Goal: Book appointment/travel/reservation

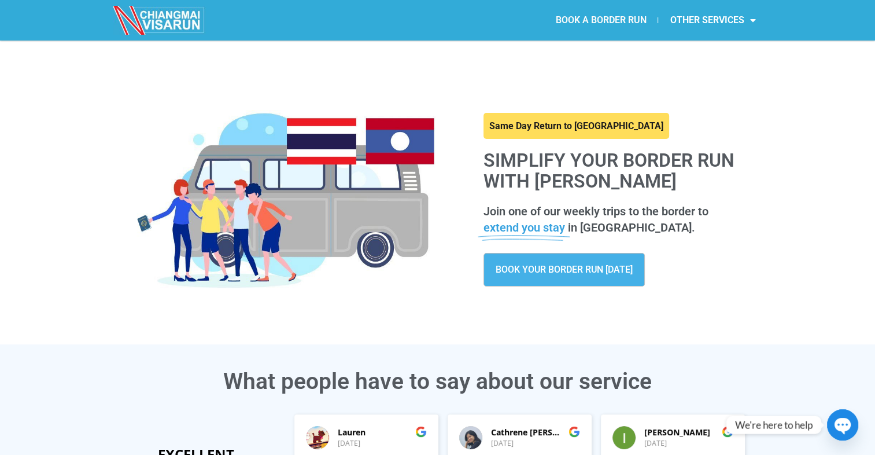
click at [597, 20] on link "BOOK A BORDER RUN" at bounding box center [601, 20] width 114 height 27
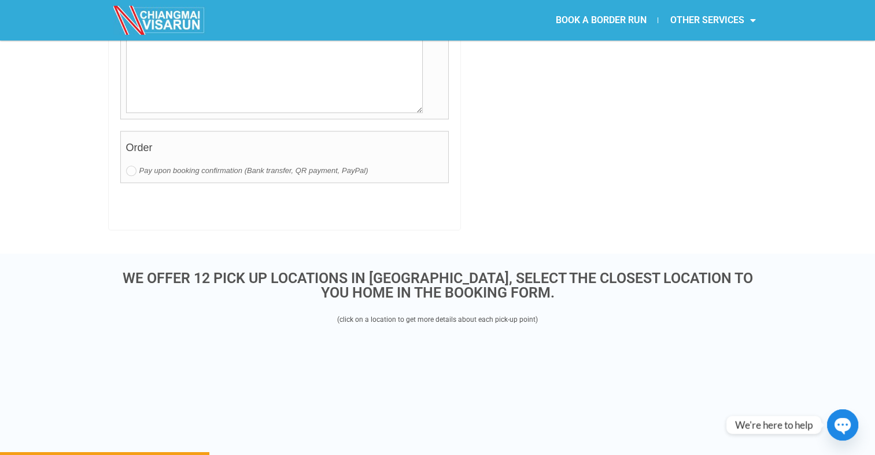
scroll to position [1157, 0]
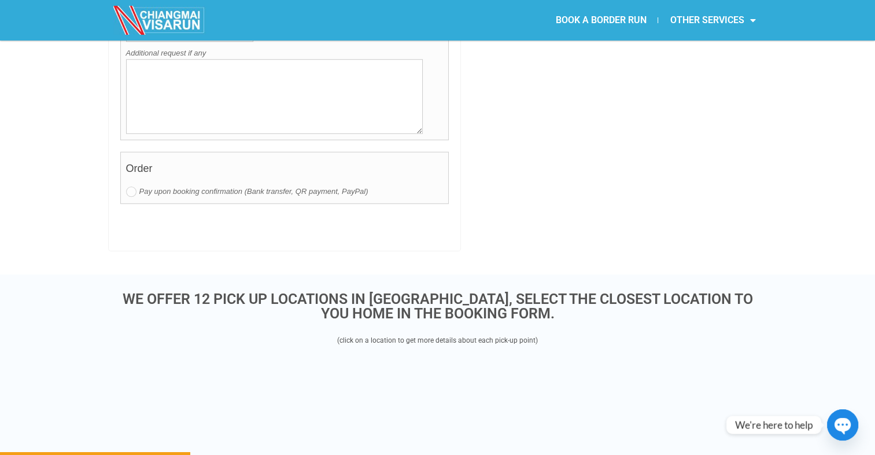
drag, startPoint x: 90, startPoint y: 189, endPoint x: 65, endPoint y: 217, distance: 38.1
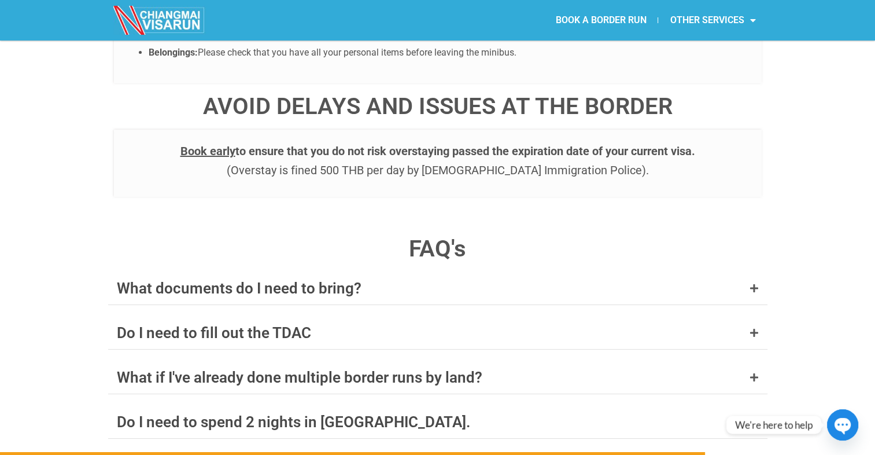
scroll to position [4337, 0]
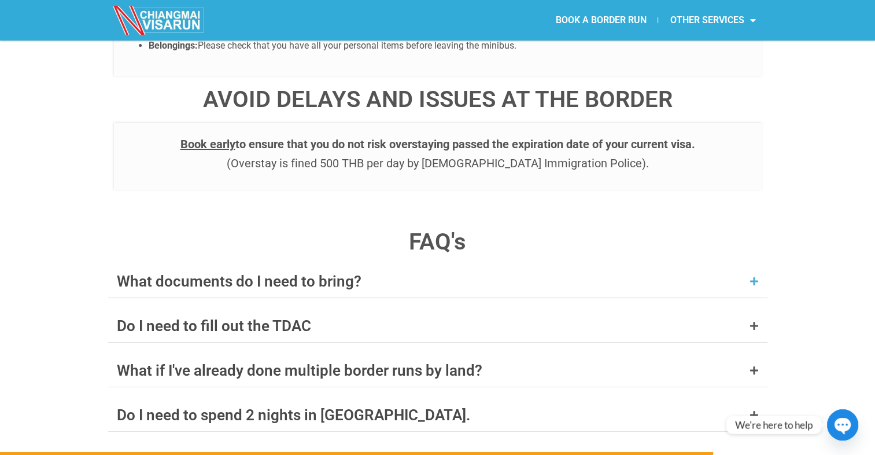
click at [143, 274] on div "What documents do I need to bring?" at bounding box center [239, 281] width 245 height 15
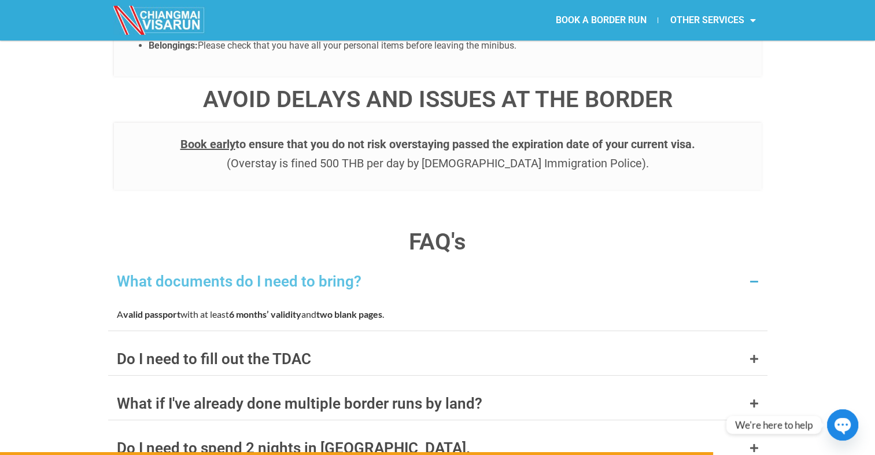
click at [153, 274] on div "What documents do I need to bring?" at bounding box center [239, 281] width 245 height 15
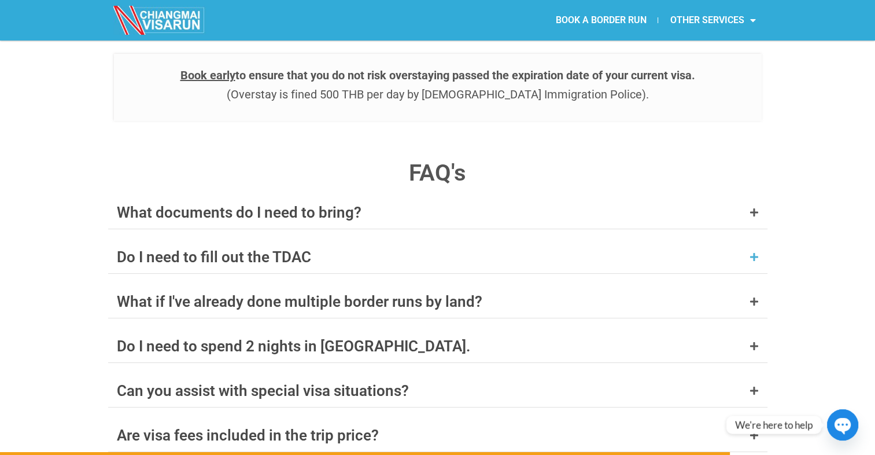
scroll to position [4453, 0]
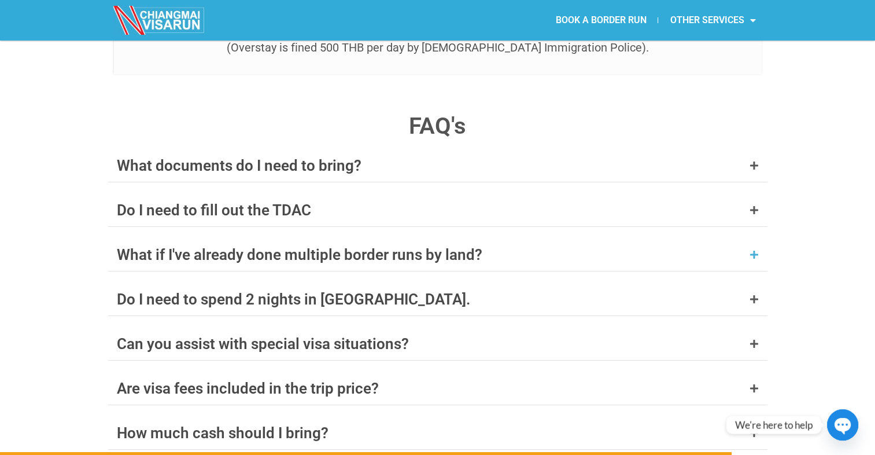
click at [195, 247] on div "What if I've already done multiple border runs by land?" at bounding box center [299, 254] width 365 height 15
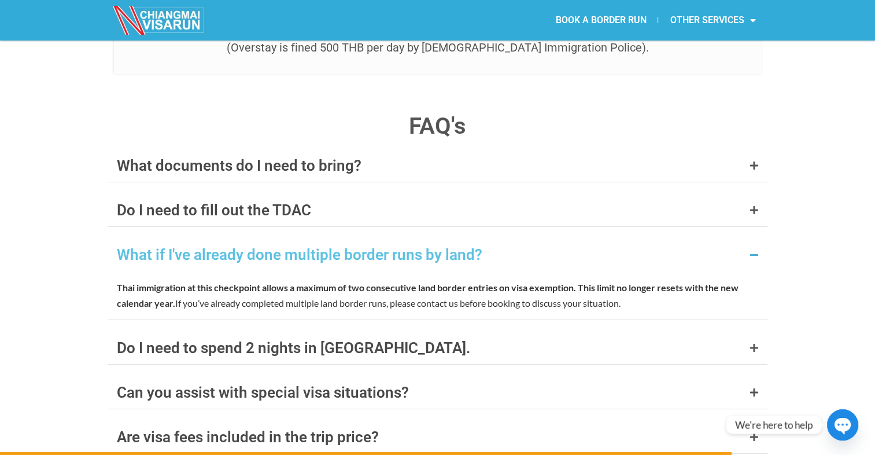
click at [199, 247] on div "What if I've already done multiple border runs by land?" at bounding box center [299, 254] width 365 height 15
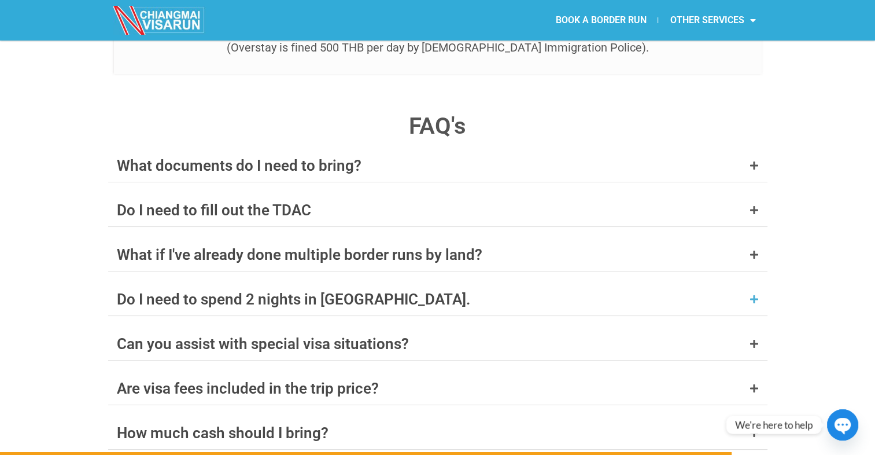
click at [204, 291] on div "Do I need to spend 2 nights in [GEOGRAPHIC_DATA]." at bounding box center [293, 298] width 353 height 15
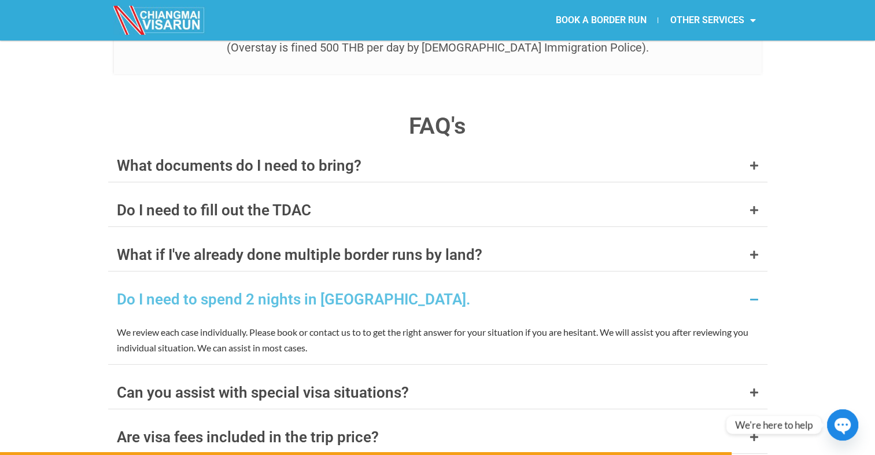
click at [205, 291] on div "Do I need to spend 2 nights in [GEOGRAPHIC_DATA]." at bounding box center [293, 298] width 353 height 15
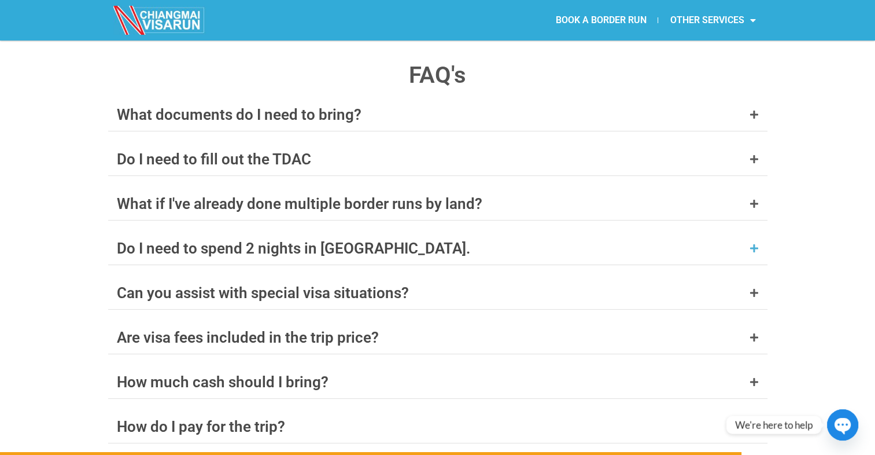
scroll to position [4511, 0]
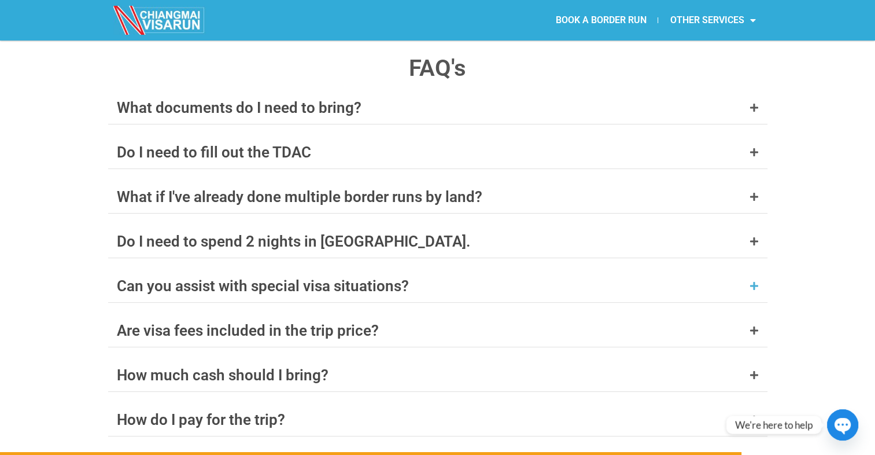
click at [208, 278] on div "Can you assist with special visa situations?" at bounding box center [263, 285] width 292 height 15
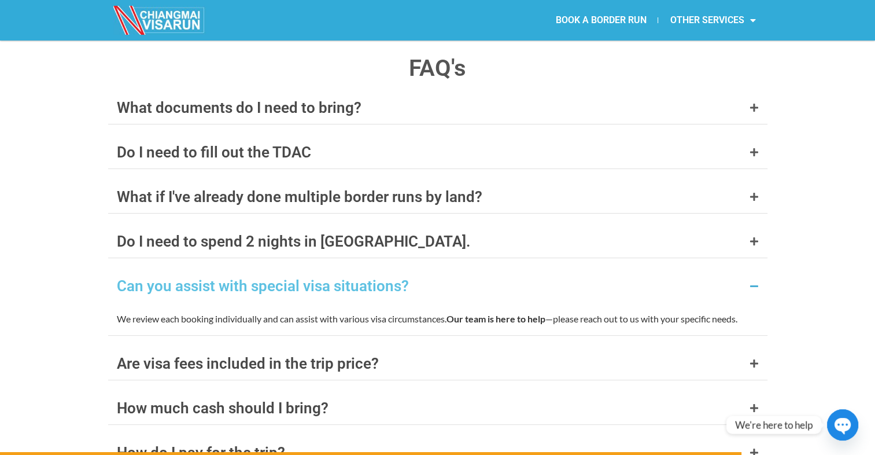
click at [208, 278] on div "Can you assist with special visa situations?" at bounding box center [263, 285] width 292 height 15
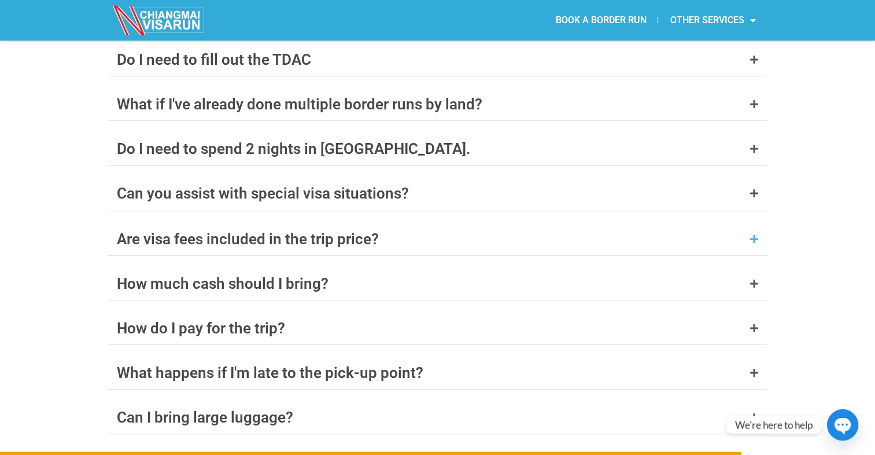
scroll to position [4626, 0]
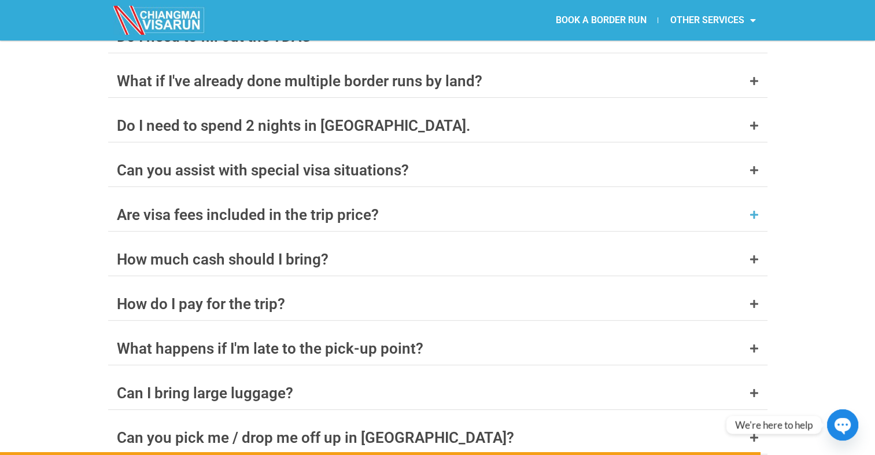
click at [190, 207] on div "Are visa fees included in the trip price?" at bounding box center [248, 214] width 262 height 15
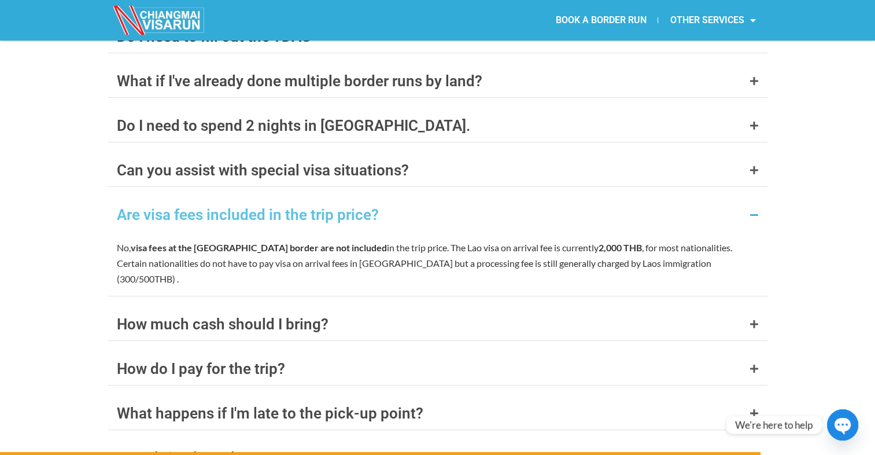
click at [190, 207] on div "Are visa fees included in the trip price?" at bounding box center [248, 214] width 262 height 15
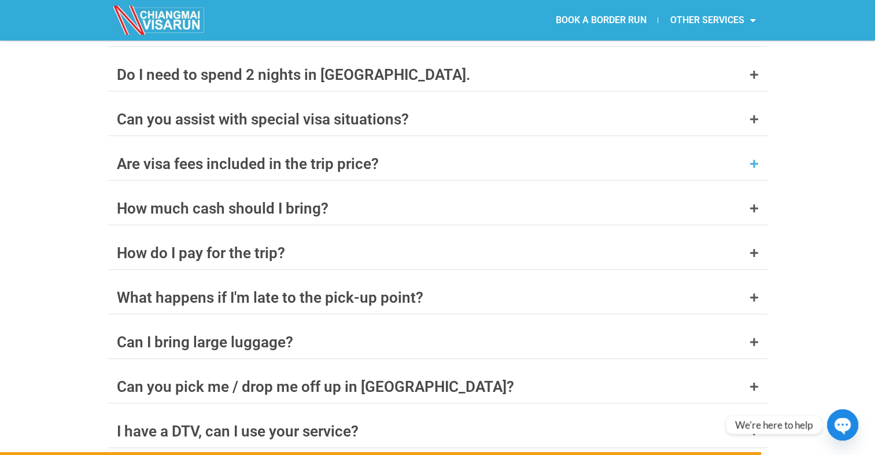
scroll to position [4684, 0]
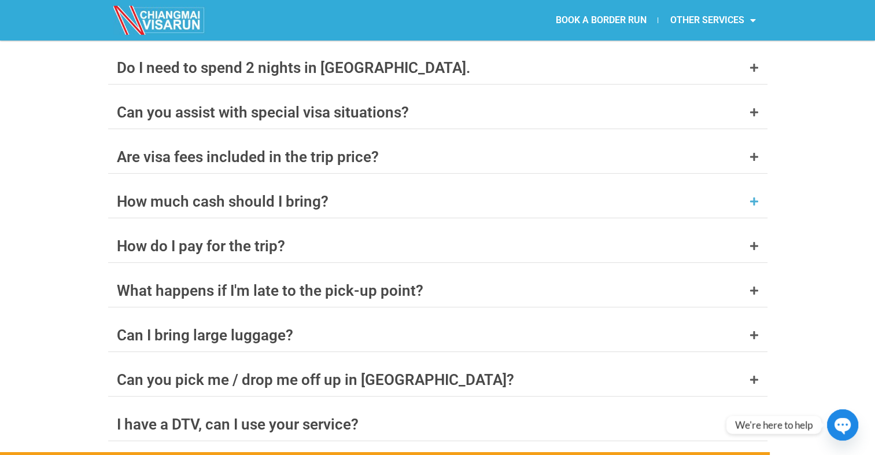
click at [208, 194] on div "How much cash should I bring?" at bounding box center [223, 201] width 212 height 15
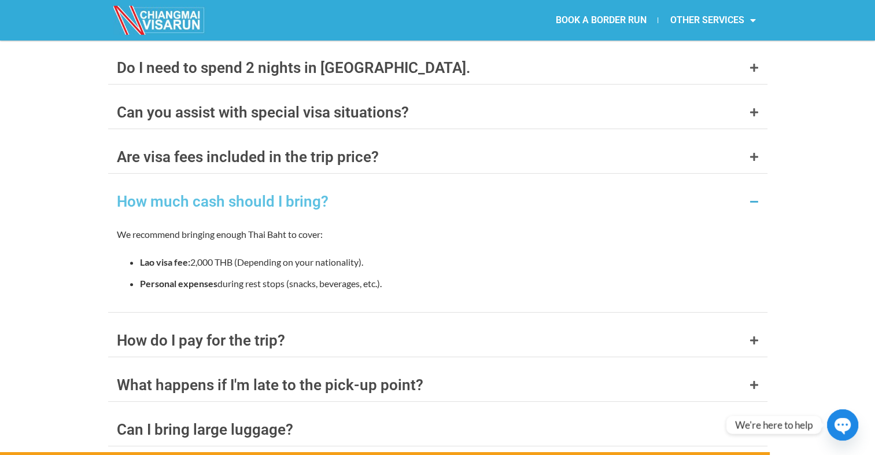
click at [208, 194] on div "How much cash should I bring?" at bounding box center [223, 201] width 212 height 15
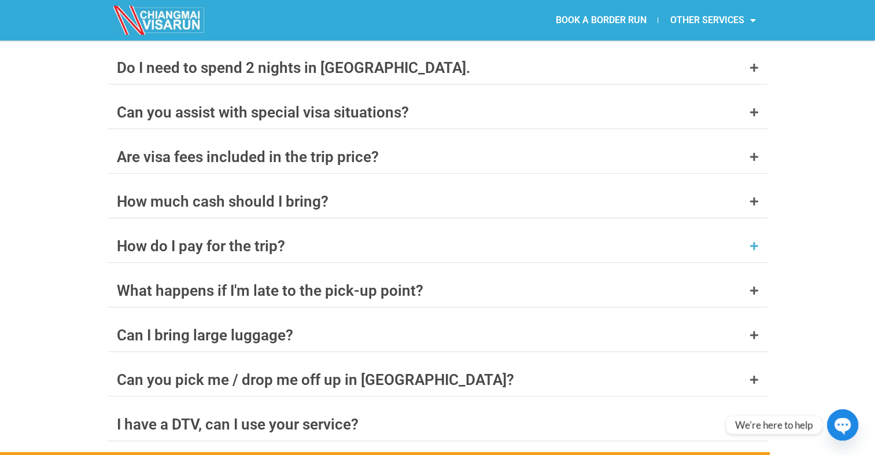
click at [199, 238] on div "How do I pay for the trip?" at bounding box center [201, 245] width 168 height 15
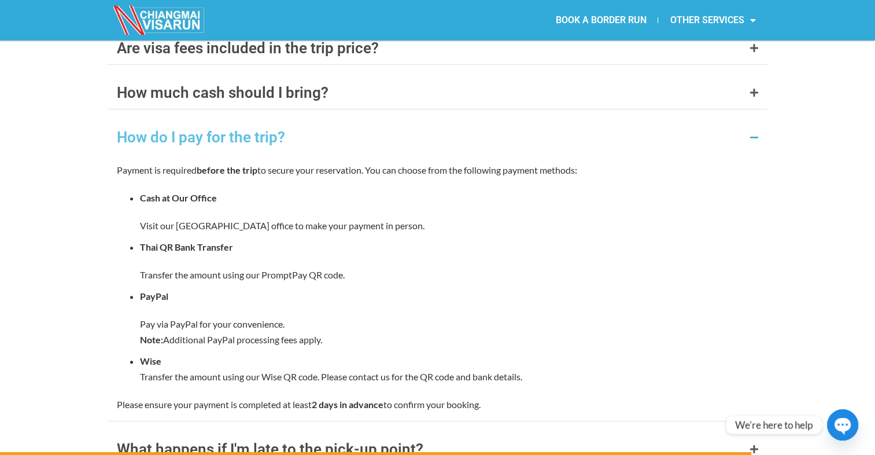
scroll to position [4800, 0]
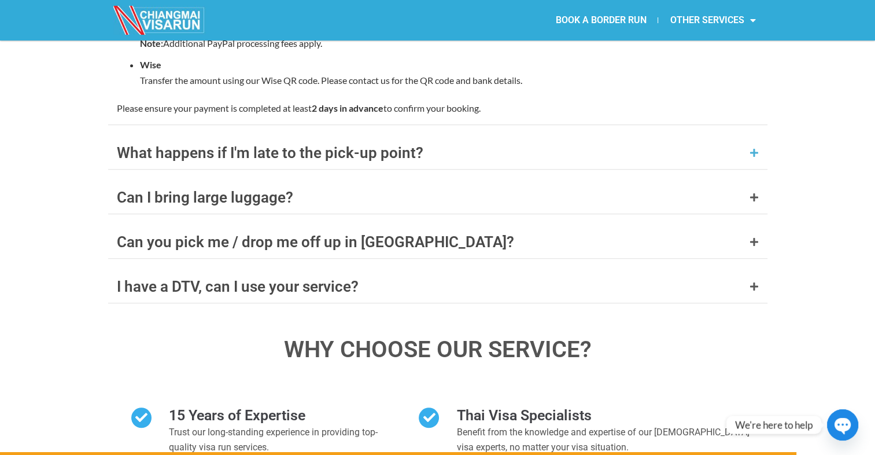
click at [231, 136] on div "What happens if I'm late to the pick-up point?" at bounding box center [437, 152] width 659 height 32
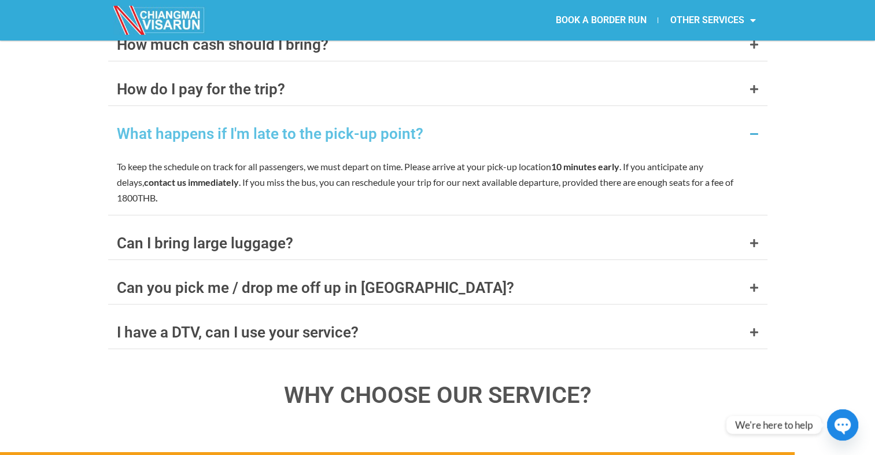
scroll to position [4835, 0]
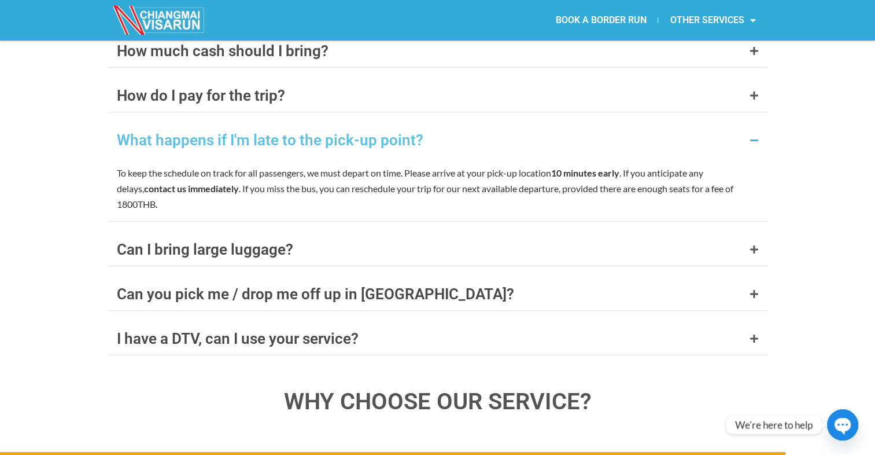
click at [241, 132] on div "What happens if I'm late to the pick-up point?" at bounding box center [270, 139] width 307 height 15
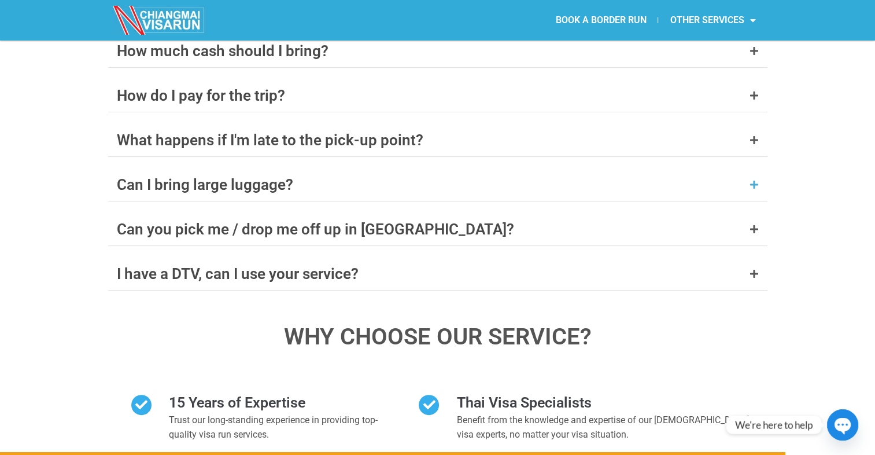
click at [217, 177] on div "Can I bring large luggage?" at bounding box center [205, 184] width 176 height 15
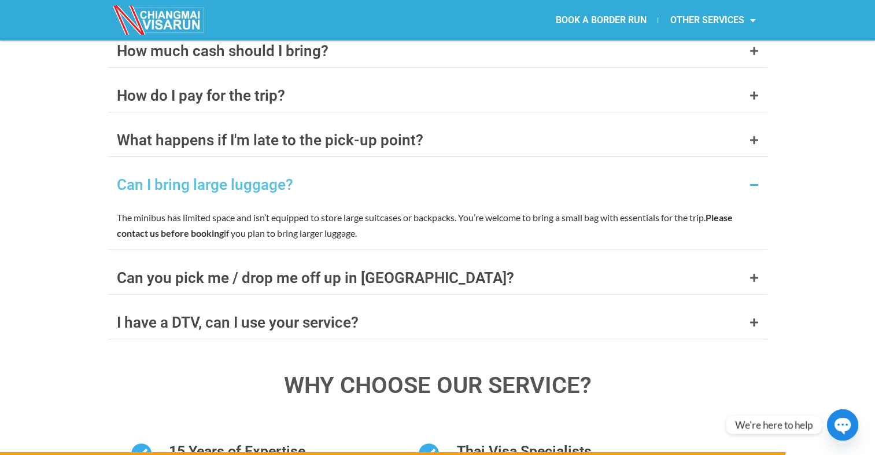
click at [217, 177] on div "Can I bring large luggage?" at bounding box center [205, 184] width 176 height 15
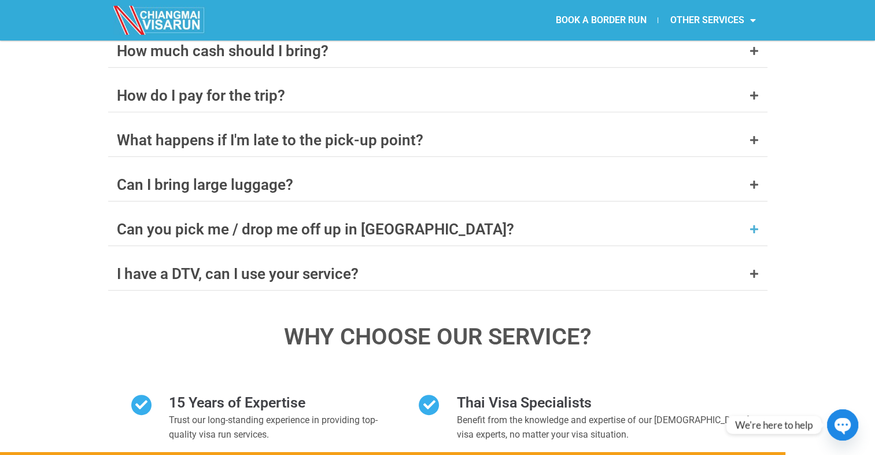
click at [222, 221] on div "Can you pick me / drop me off up in [GEOGRAPHIC_DATA]?" at bounding box center [315, 228] width 397 height 15
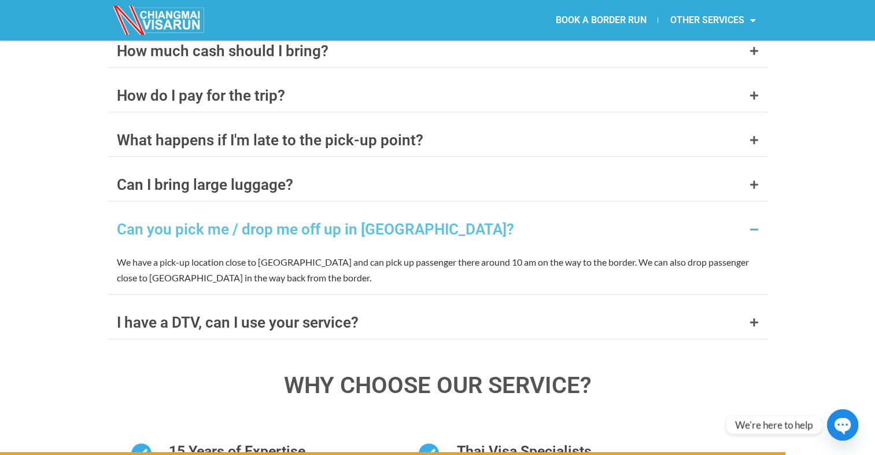
click at [222, 221] on div "Can you pick me / drop me off up in [GEOGRAPHIC_DATA]?" at bounding box center [315, 228] width 397 height 15
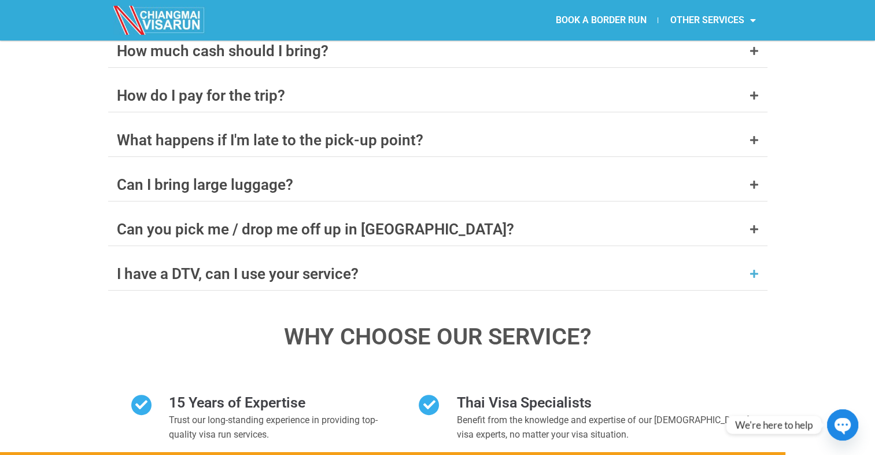
click at [206, 266] on div "I have a DTV, can I use your service?" at bounding box center [238, 273] width 242 height 15
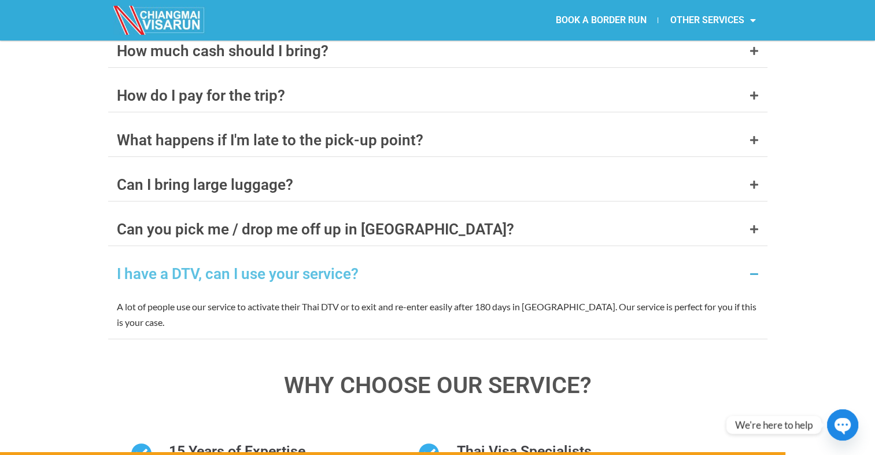
click at [164, 266] on div "I have a DTV, can I use your service?" at bounding box center [238, 273] width 242 height 15
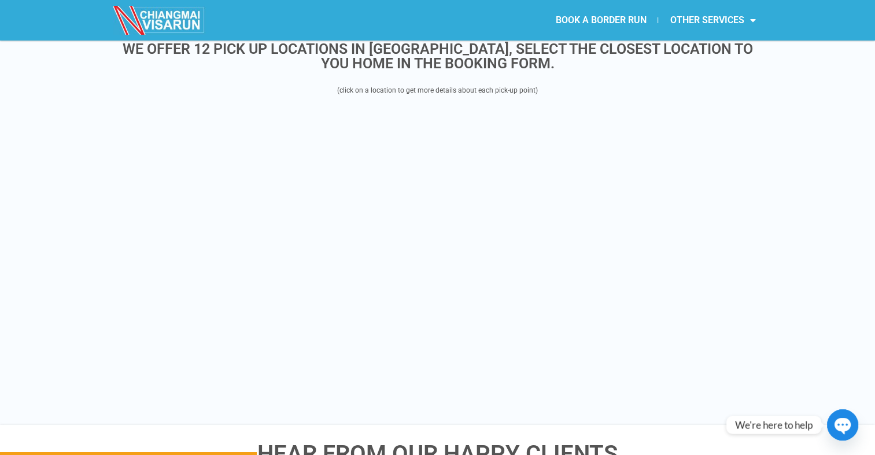
scroll to position [466, 0]
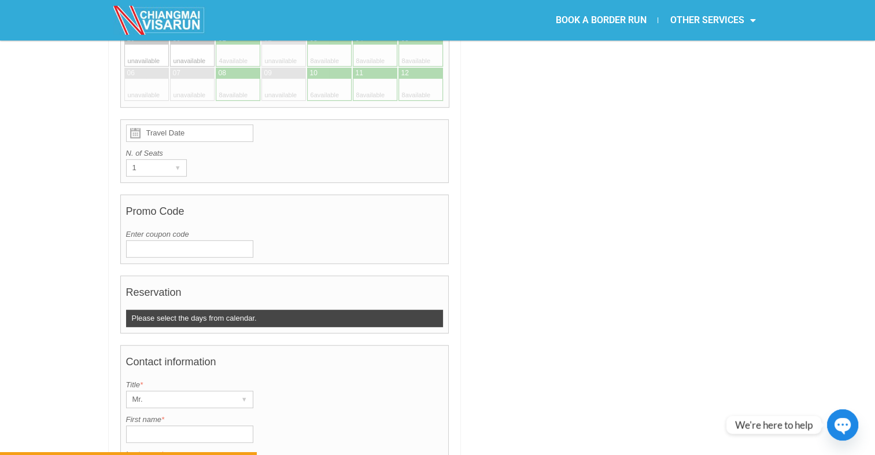
drag, startPoint x: 75, startPoint y: 257, endPoint x: 73, endPoint y: 41, distance: 216.3
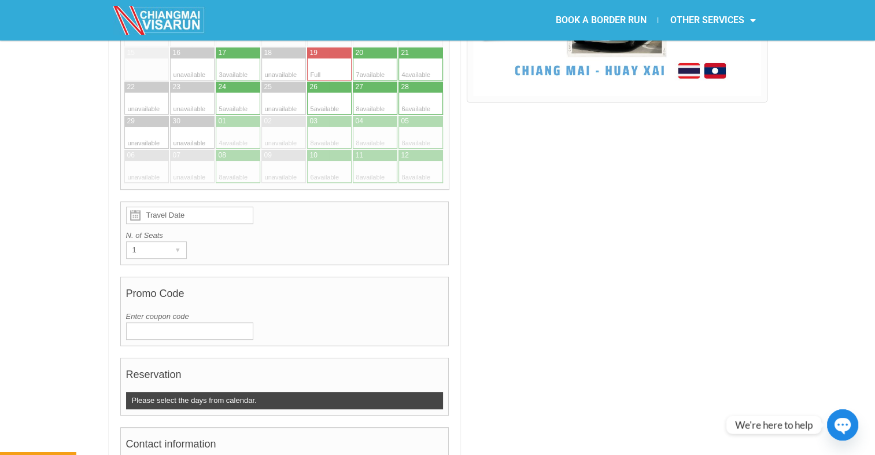
click at [620, 19] on link "BOOK A BORDER RUN" at bounding box center [601, 20] width 114 height 27
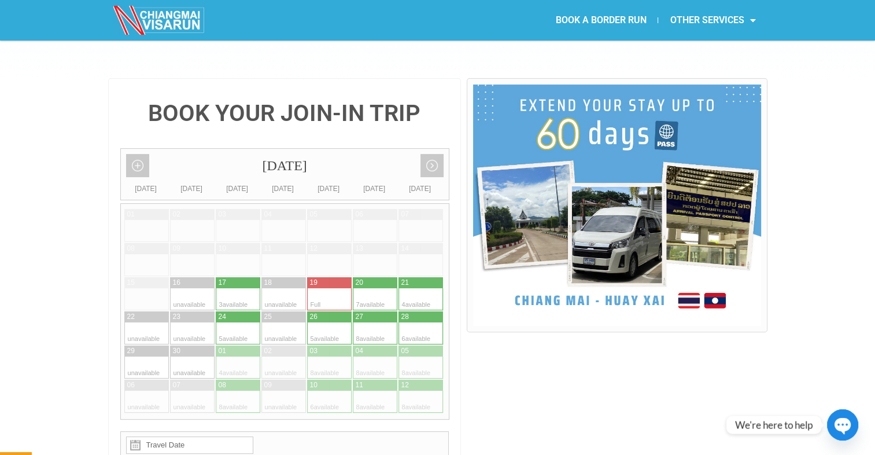
scroll to position [176, 0]
